Goal: Task Accomplishment & Management: Complete application form

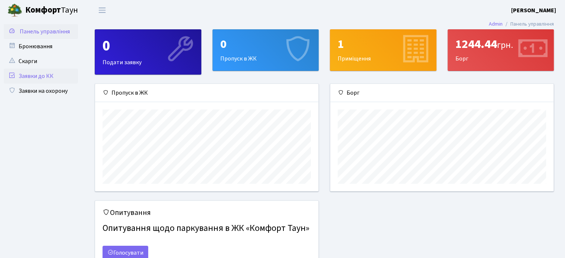
scroll to position [371389, 371272]
click at [40, 86] on link "Заявки на охорону" at bounding box center [41, 91] width 74 height 15
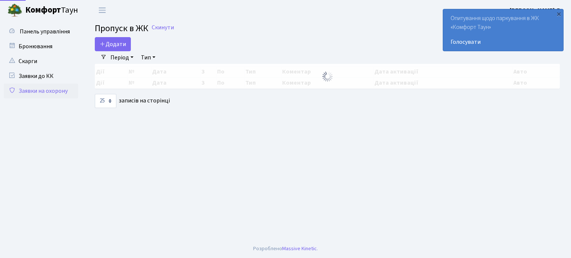
select select "25"
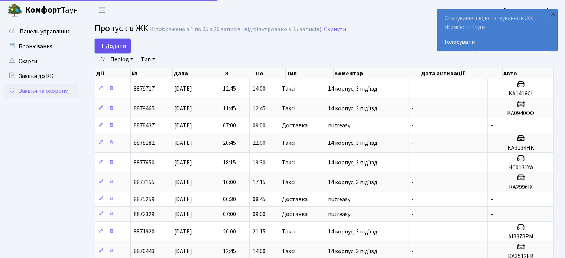
click at [121, 48] on span "Додати" at bounding box center [113, 46] width 26 height 8
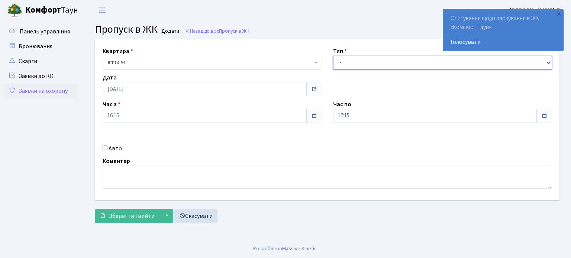
click at [377, 61] on select "- Доставка Таксі Гості Сервіс" at bounding box center [442, 63] width 219 height 14
select select "2"
click at [333, 56] on select "- Доставка Таксі Гості Сервіс" at bounding box center [442, 63] width 219 height 14
click at [107, 146] on input "Авто" at bounding box center [105, 148] width 5 height 5
checkbox input "true"
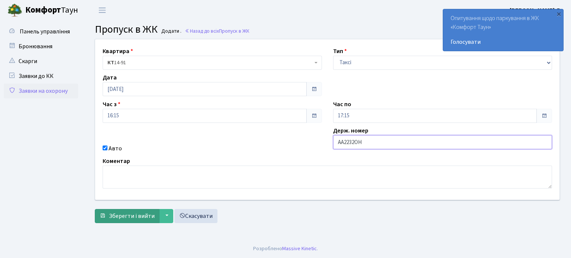
type input "АА2232ОН"
click at [129, 220] on span "Зберегти і вийти" at bounding box center [132, 216] width 46 height 8
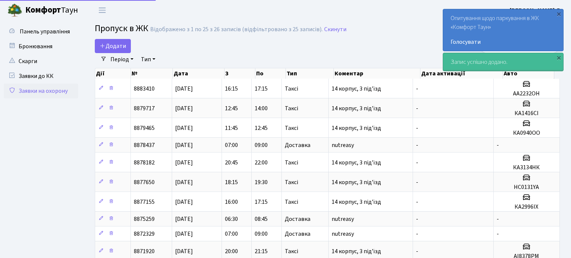
select select "25"
